Goal: Transaction & Acquisition: Purchase product/service

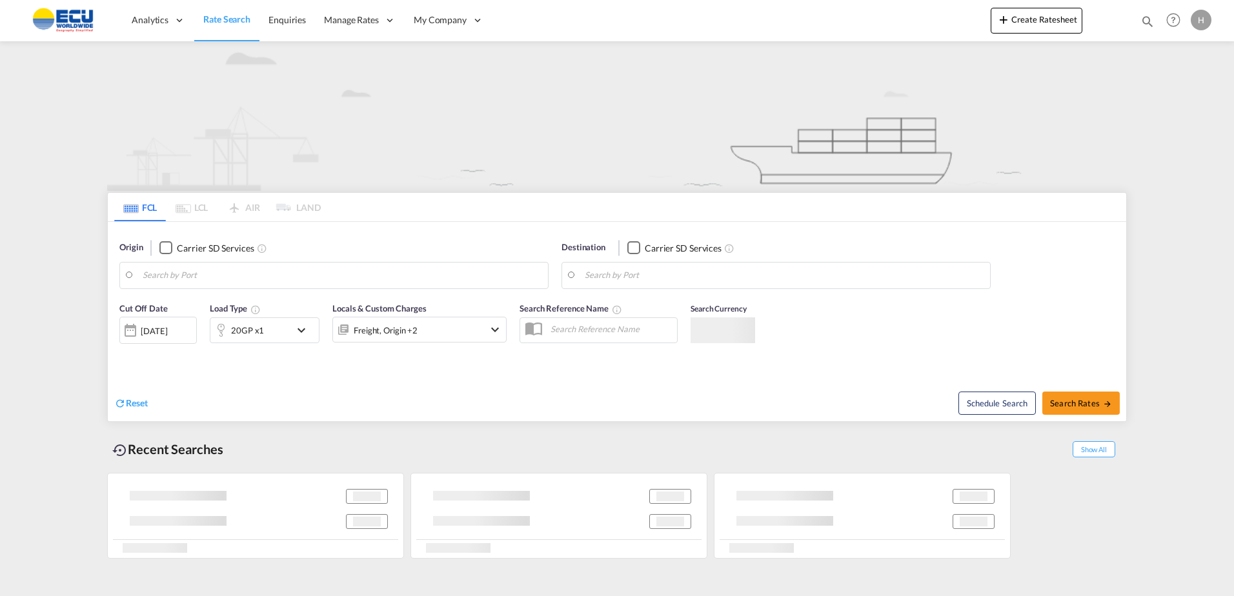
type input "Fos-[GEOGRAPHIC_DATA], [GEOGRAPHIC_DATA]"
type input "[GEOGRAPHIC_DATA], [GEOGRAPHIC_DATA]"
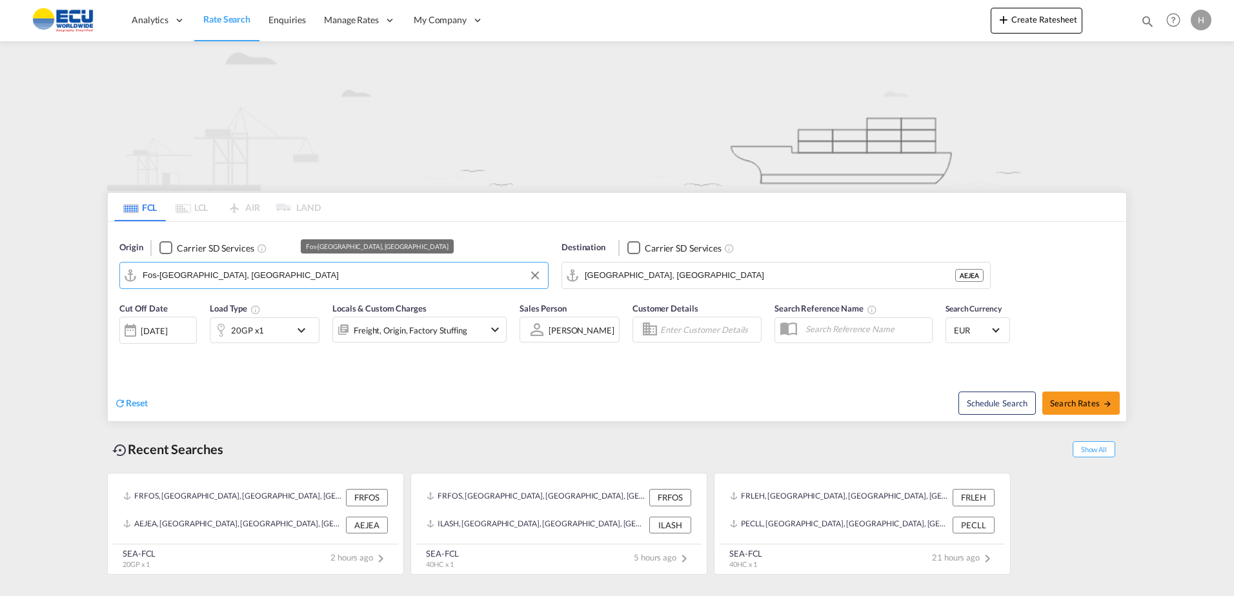
click at [331, 277] on input "Fos-[GEOGRAPHIC_DATA], [GEOGRAPHIC_DATA]" at bounding box center [342, 275] width 399 height 19
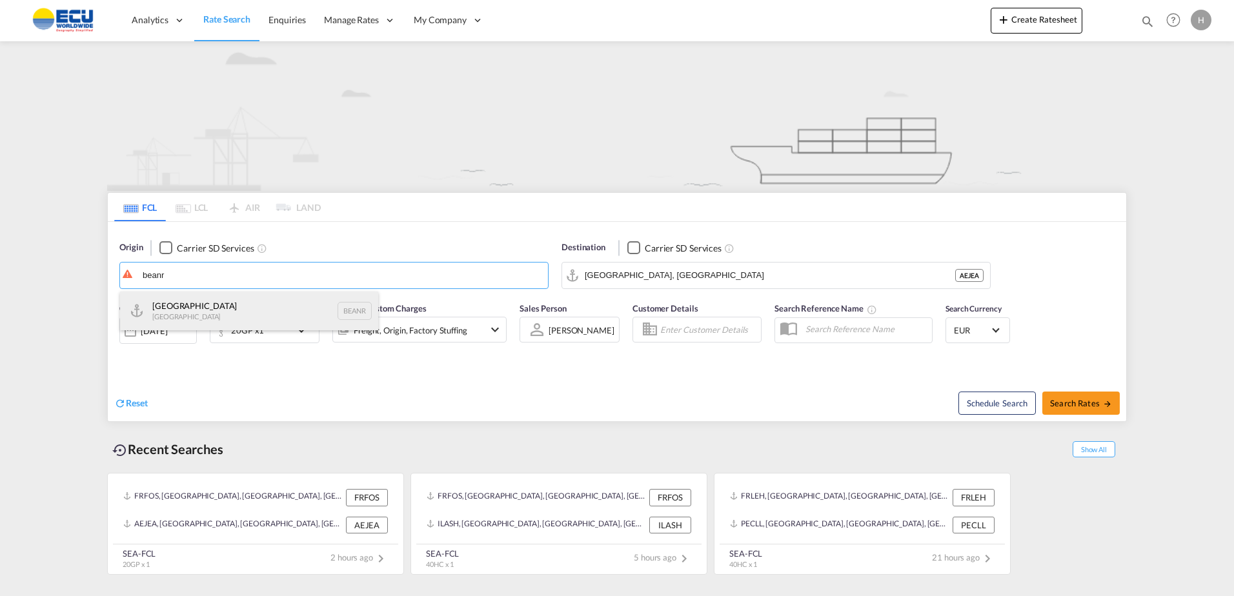
click at [205, 314] on div "Antwerp [GEOGRAPHIC_DATA] BEANR" at bounding box center [249, 311] width 258 height 39
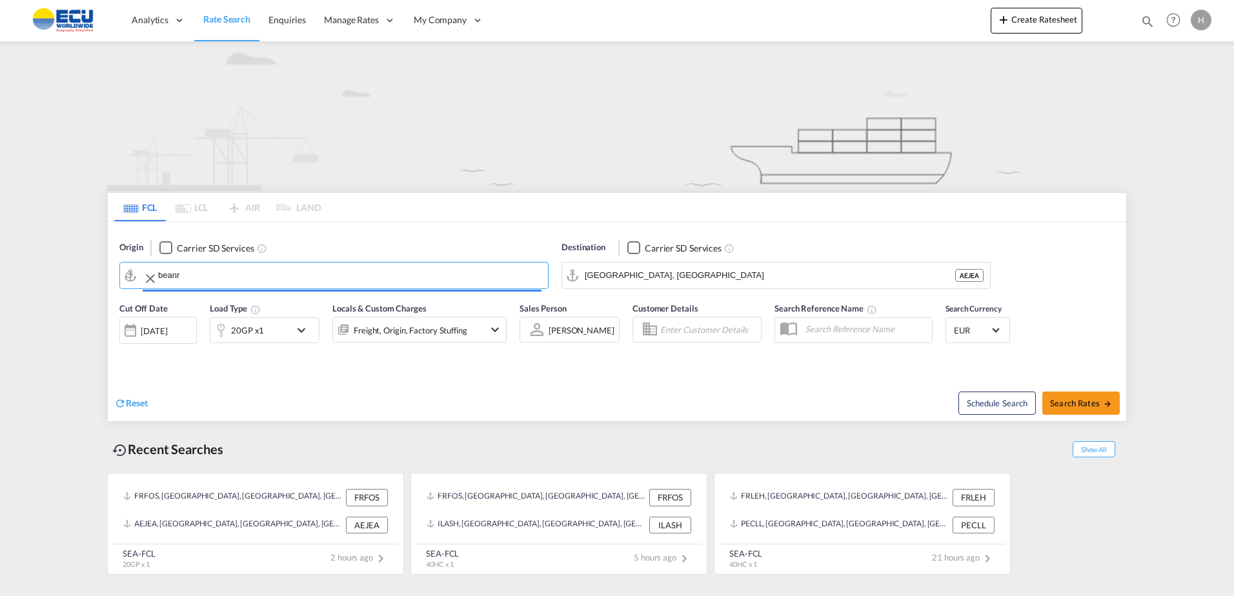
type input "[GEOGRAPHIC_DATA], BEANR"
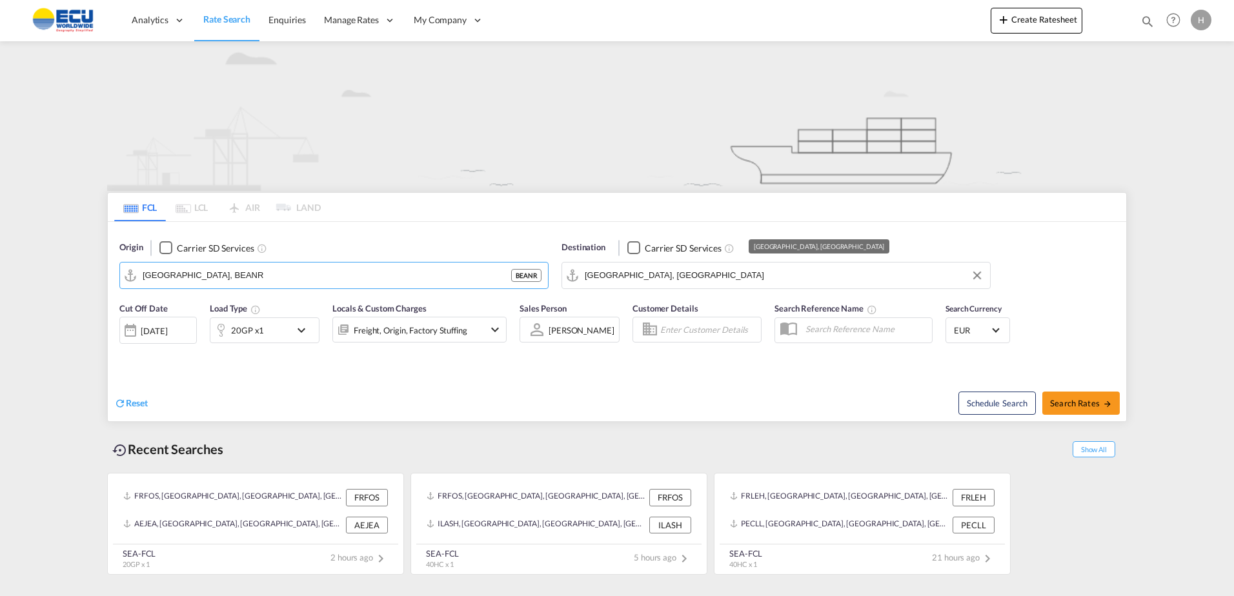
click at [682, 277] on input "[GEOGRAPHIC_DATA], [GEOGRAPHIC_DATA]" at bounding box center [784, 275] width 399 height 19
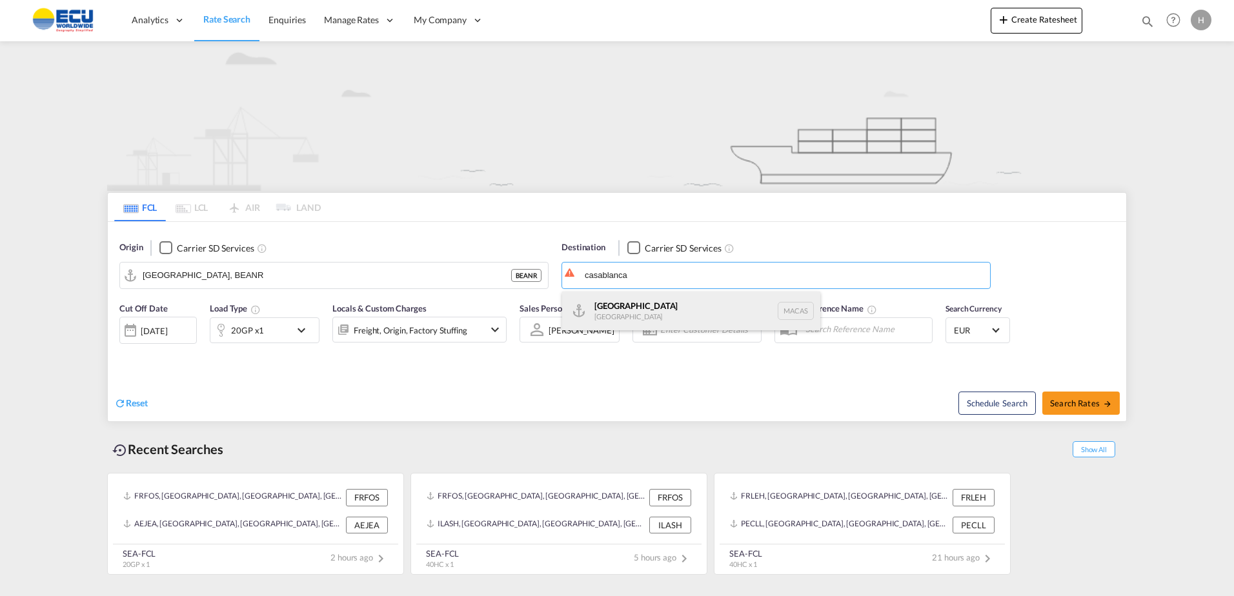
click at [696, 312] on div "Casablanca [GEOGRAPHIC_DATA] [GEOGRAPHIC_DATA]" at bounding box center [691, 311] width 258 height 39
type input "[GEOGRAPHIC_DATA], MACAS"
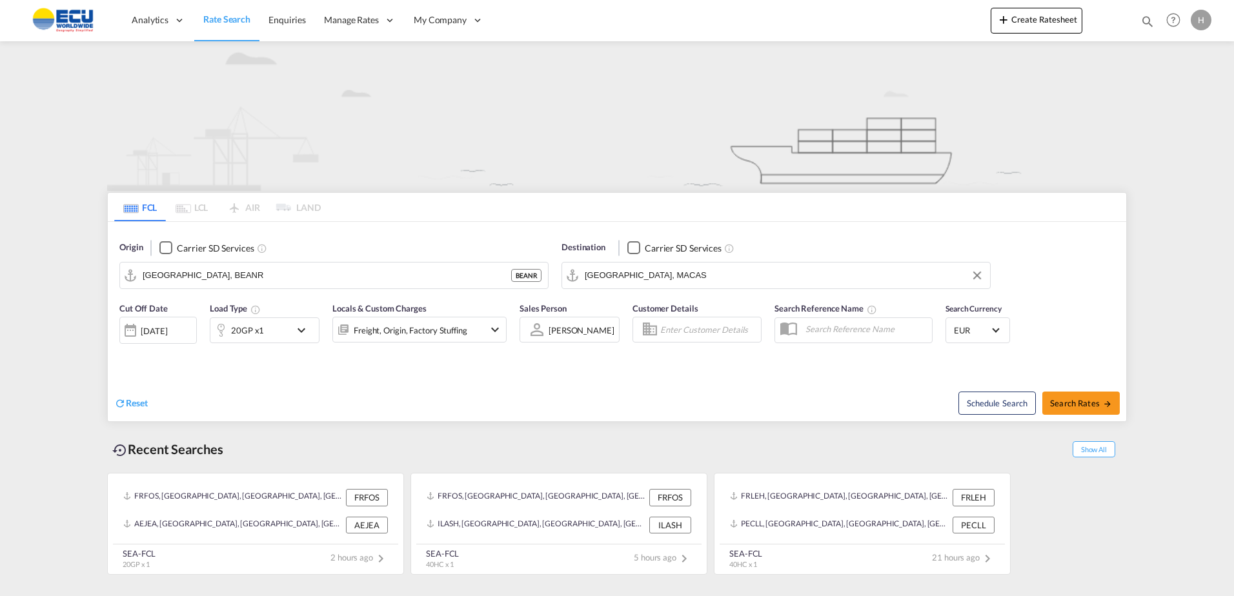
click at [275, 332] on div "20GP x1" at bounding box center [250, 330] width 80 height 26
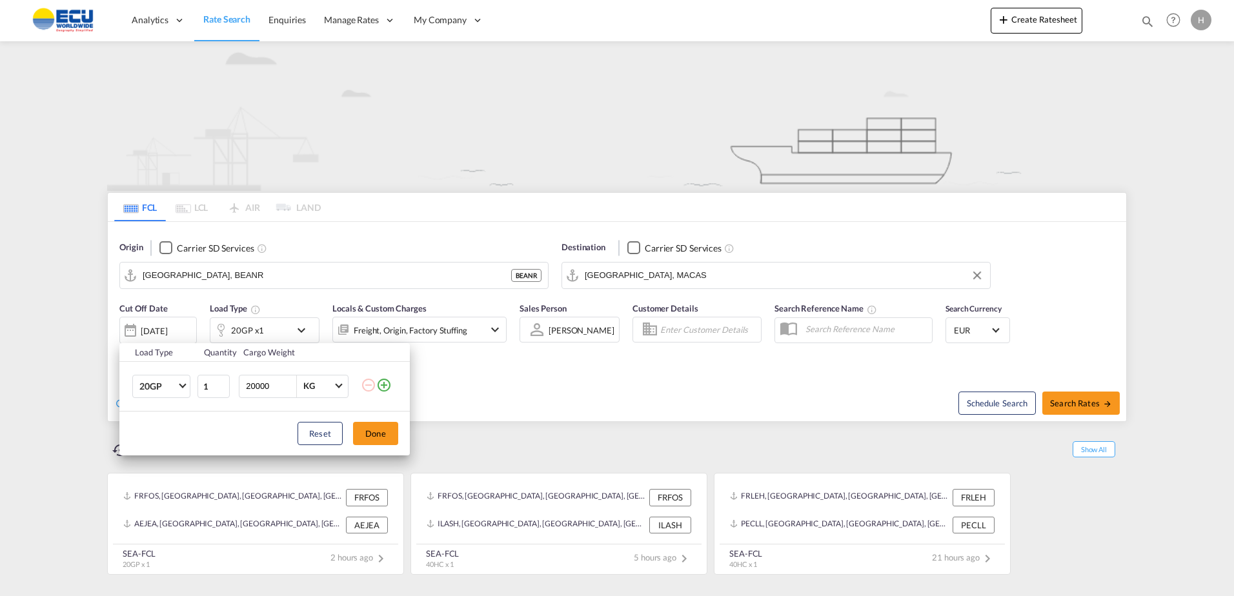
click at [440, 321] on div "Load Type Quantity Cargo Weight 20GP 20GP 40GP 40HC 45HC 20RE 40RE 40HR 20OT 40…" at bounding box center [617, 298] width 1234 height 596
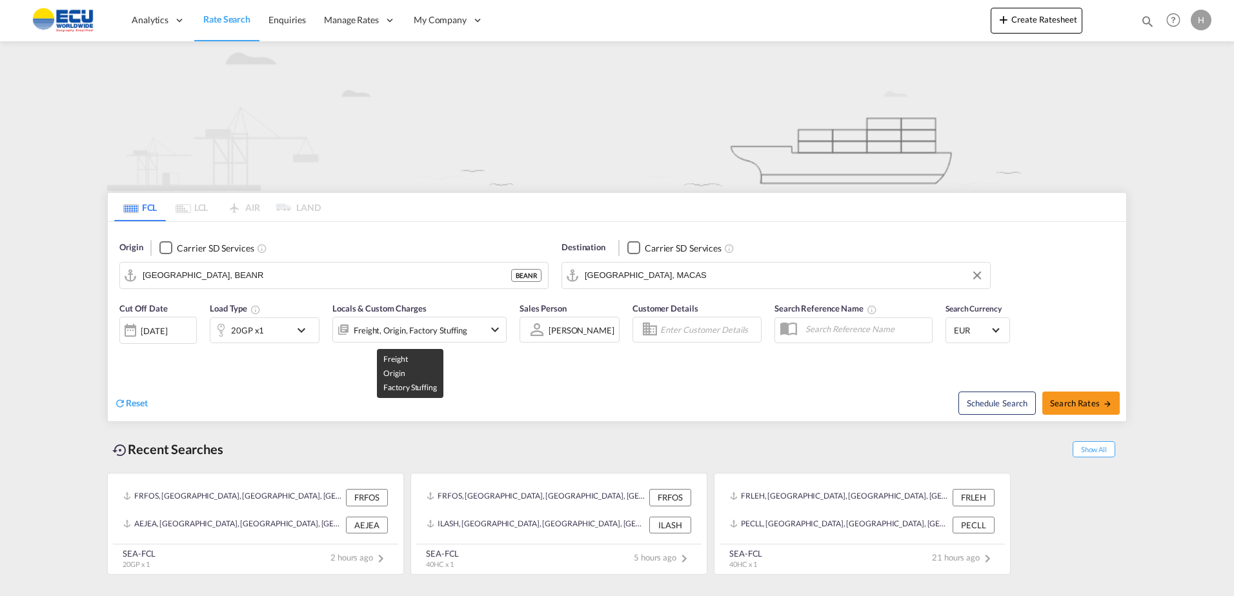
click at [443, 327] on div "Freight, Origin, Factory Stuffing" at bounding box center [411, 330] width 114 height 18
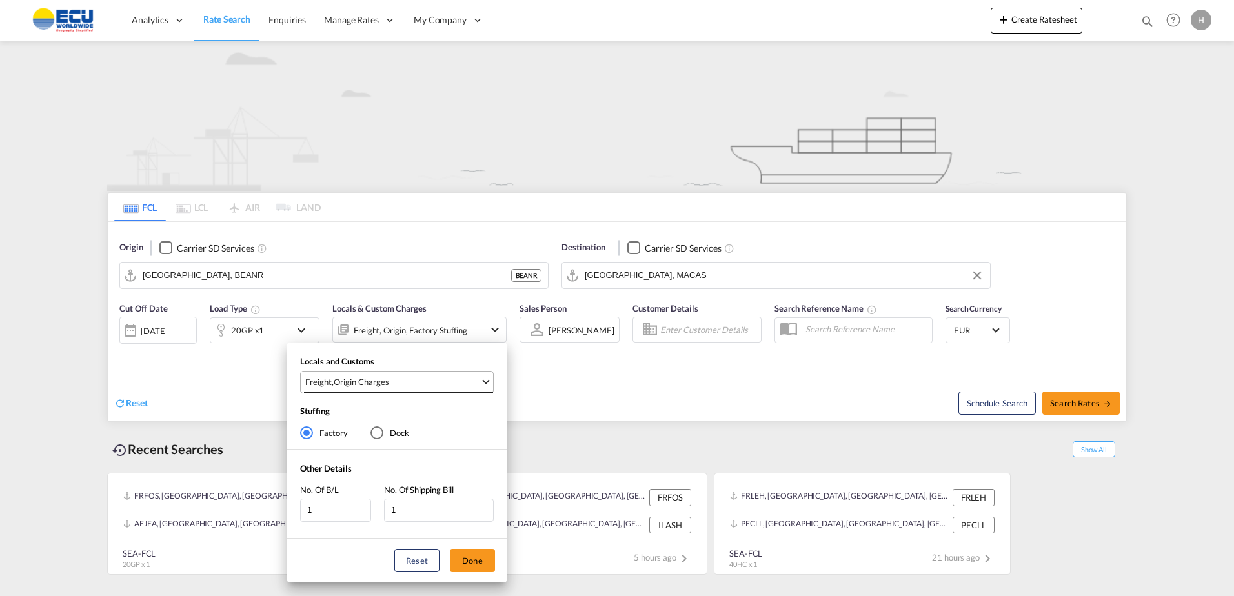
click at [450, 383] on span "Freight , Origin Charges" at bounding box center [392, 382] width 175 height 12
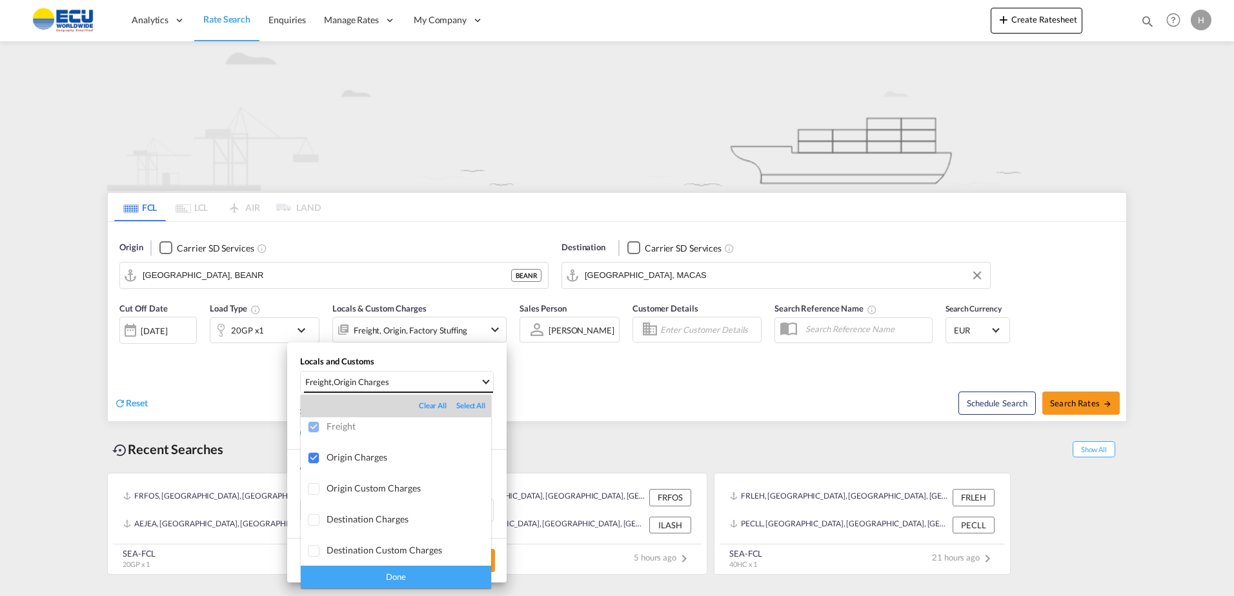
scroll to position [6, 0]
click at [633, 380] on md-backdrop at bounding box center [617, 298] width 1234 height 596
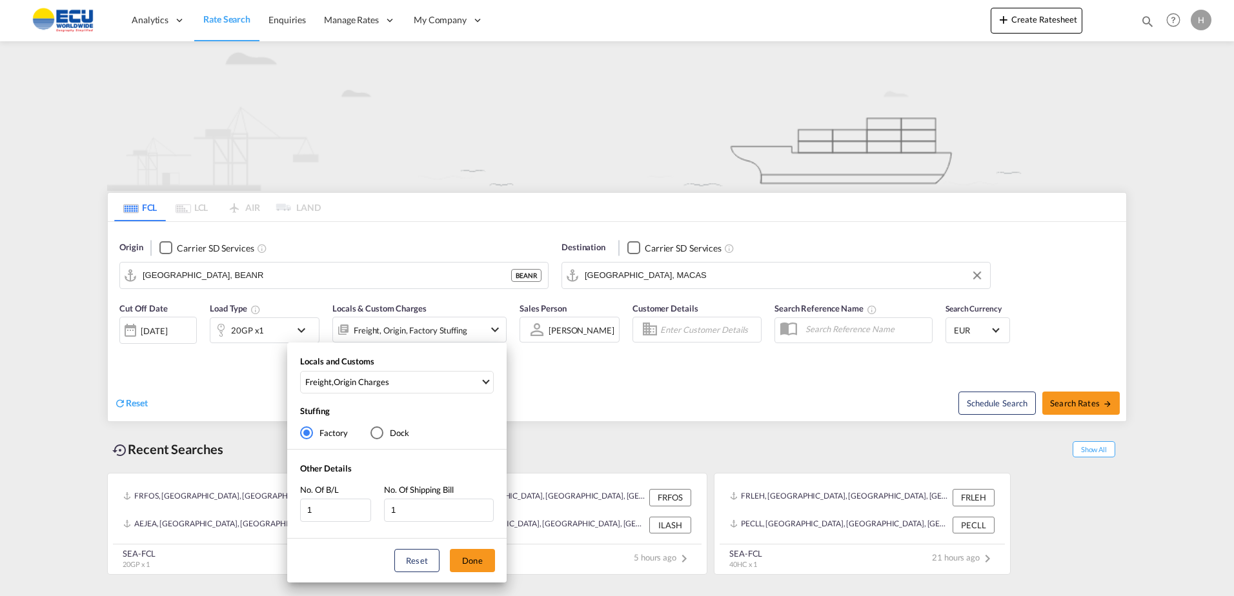
click at [636, 378] on div "Locals and Customs Freight , Origin Charges Stuffing Factory Dock Other Details…" at bounding box center [617, 298] width 1234 height 596
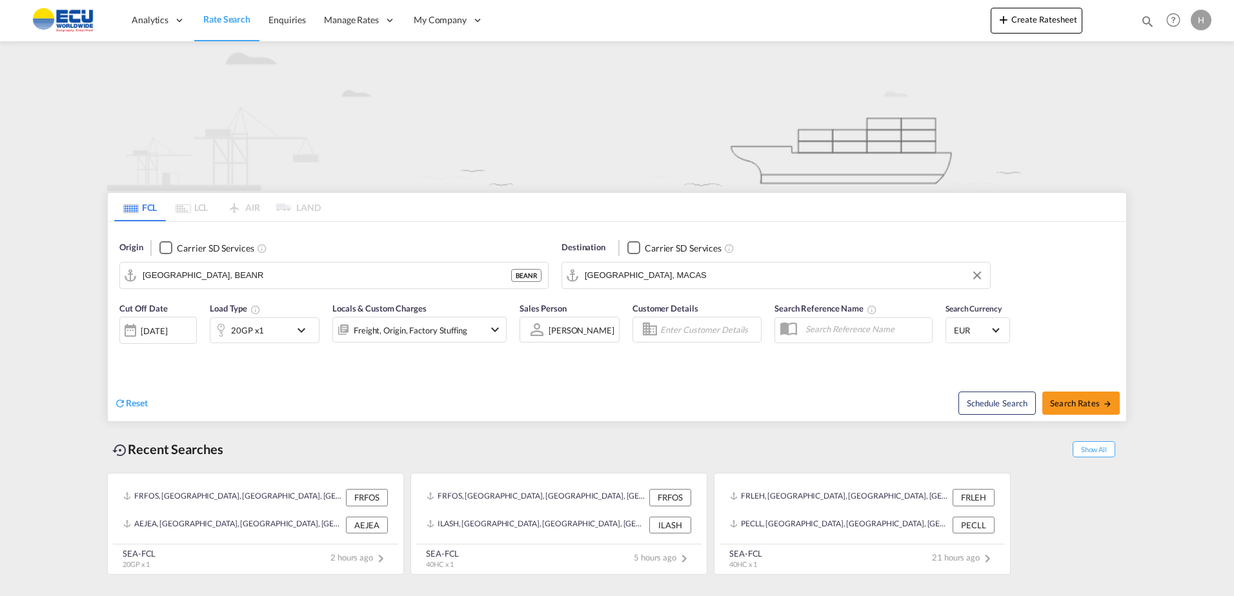
drag, startPoint x: 1123, startPoint y: 403, endPoint x: 1107, endPoint y: 406, distance: 16.6
click at [1123, 404] on div "Schedule Search Search Rates" at bounding box center [873, 397] width 506 height 50
click at [1107, 406] on md-icon "icon-arrow-right" at bounding box center [1107, 403] width 9 height 9
type input "BEANR to MACAS / [DATE]"
